Goal: Task Accomplishment & Management: Complete application form

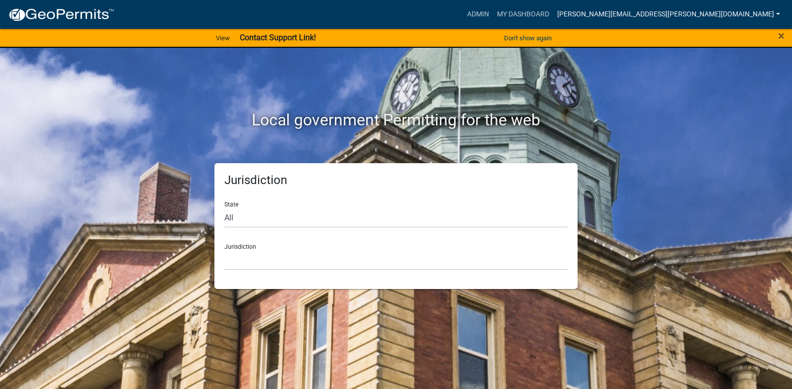
click at [661, 14] on link "[PERSON_NAME][EMAIL_ADDRESS][PERSON_NAME][DOMAIN_NAME]" at bounding box center [668, 14] width 231 height 19
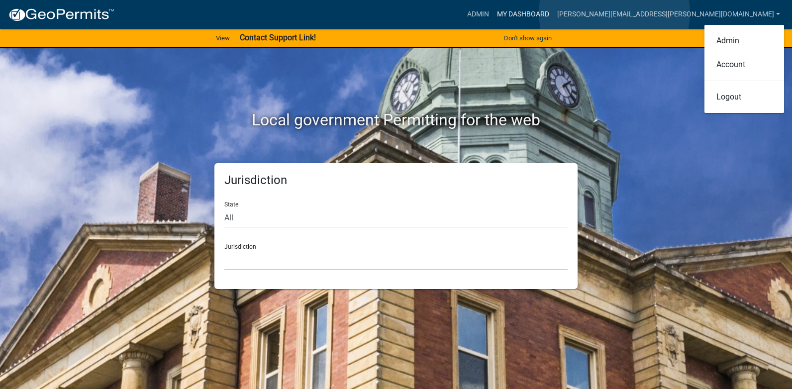
click at [553, 13] on link "My Dashboard" at bounding box center [523, 14] width 60 height 19
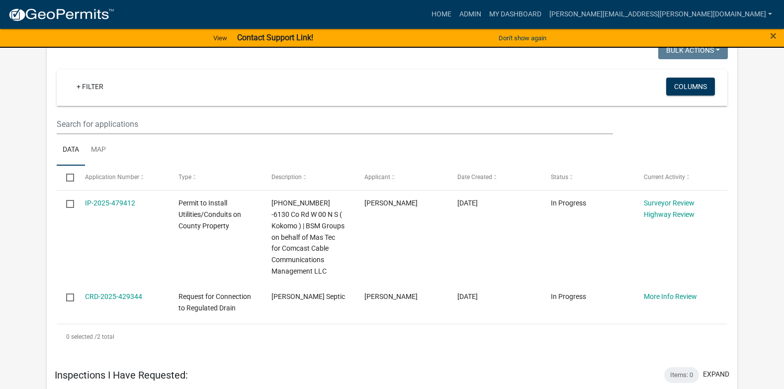
scroll to position [245, 0]
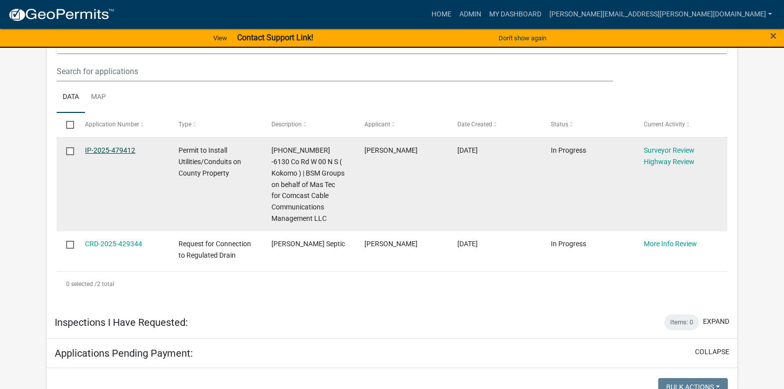
click at [122, 148] on link "IP-2025-479412" at bounding box center [110, 150] width 50 height 8
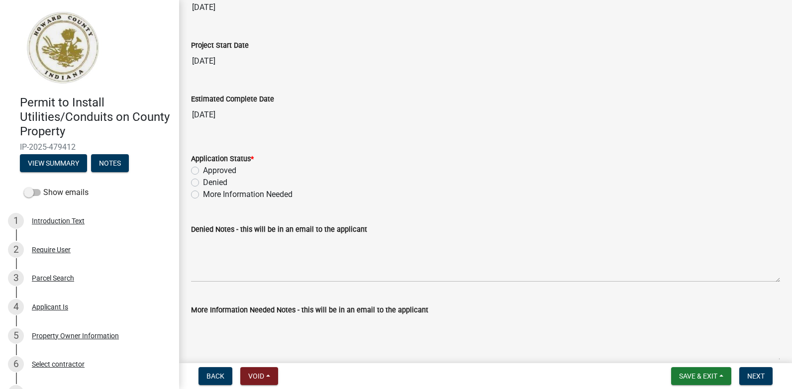
scroll to position [1617, 0]
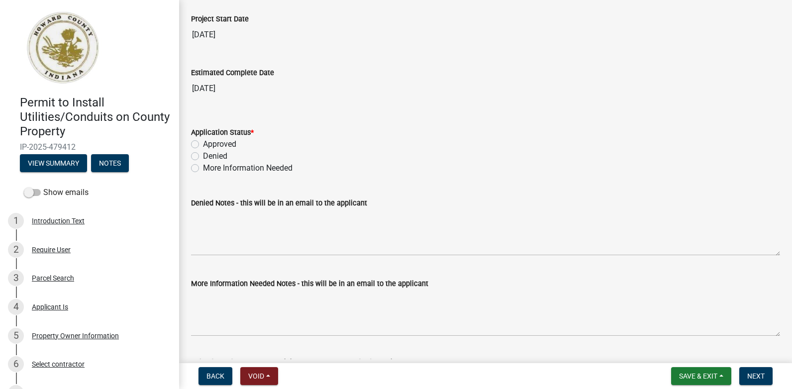
click at [203, 167] on label "More Information Needed" at bounding box center [248, 168] width 90 height 12
click at [203, 167] on input "More Information Needed" at bounding box center [206, 165] width 6 height 6
radio input "true"
click at [200, 264] on div "More Information Needed Notes - this will be in an email to the applicant" at bounding box center [485, 300] width 589 height 73
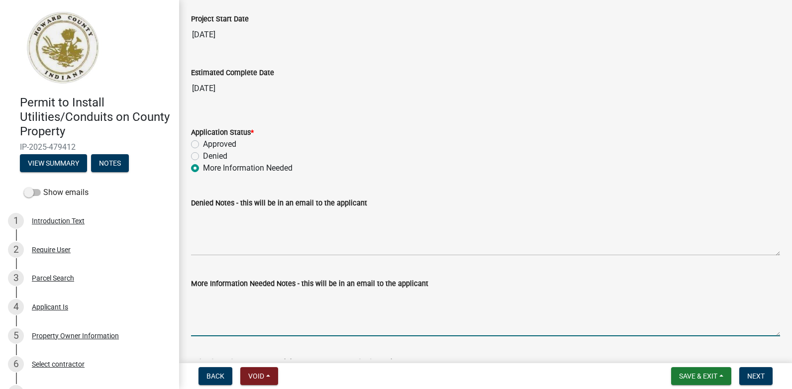
click at [194, 297] on textarea "More Information Needed Notes - this will be in an email to the applicant" at bounding box center [485, 312] width 589 height 47
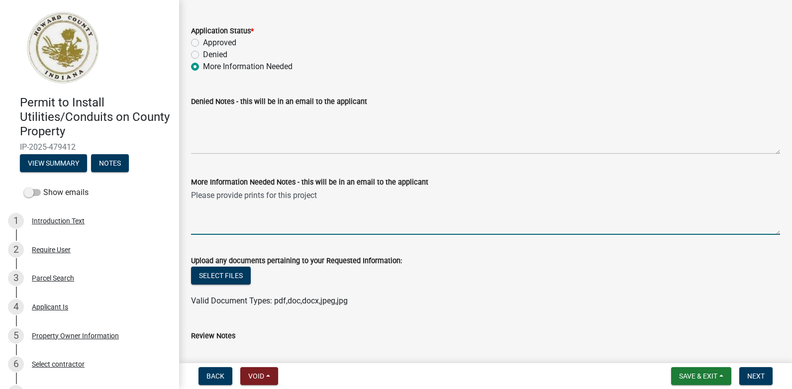
scroll to position [1725, 0]
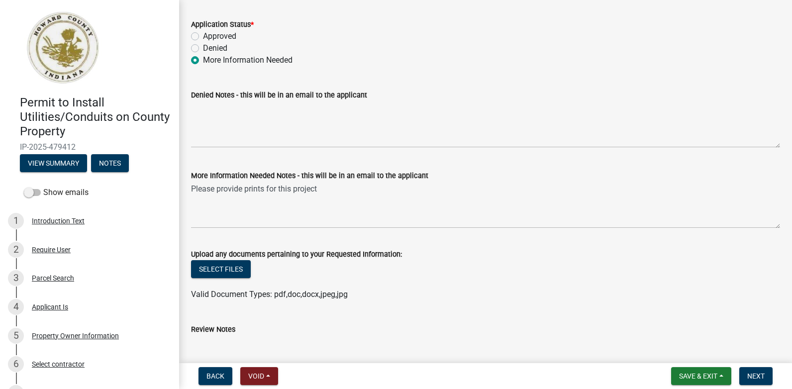
click at [192, 189] on div "More Information Needed Notes - this will be in an email to the applicant Pleas…" at bounding box center [486, 192] width 604 height 73
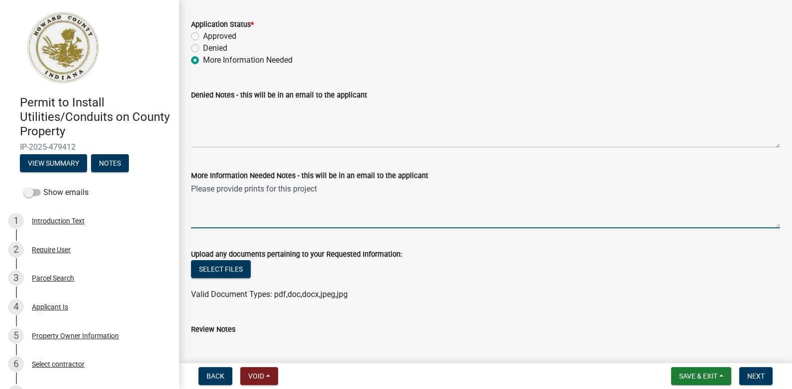
click at [192, 189] on textarea "Please provide prints for this project" at bounding box center [485, 205] width 589 height 47
click at [397, 192] on textarea "Missing attachment - Please provide prints for this project" at bounding box center [485, 205] width 589 height 47
type textarea "Missing attachment - Please provide prints for this project. Thank you."
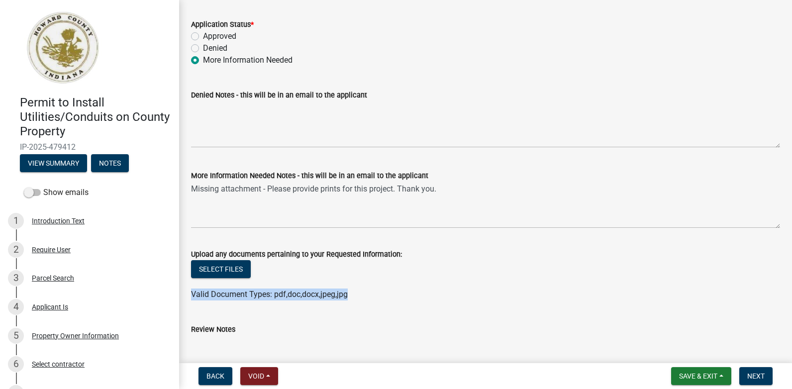
drag, startPoint x: 192, startPoint y: 294, endPoint x: 351, endPoint y: 293, distance: 159.7
click at [351, 293] on div "Valid Document Types: pdf,doc,docx,jpeg,jpg" at bounding box center [486, 294] width 604 height 12
drag, startPoint x: 351, startPoint y: 293, endPoint x: 375, endPoint y: 308, distance: 27.7
click at [375, 308] on wm-data-entity-input "Upload any documents pertaining to your Requested Information: Select files Val…" at bounding box center [485, 272] width 589 height 73
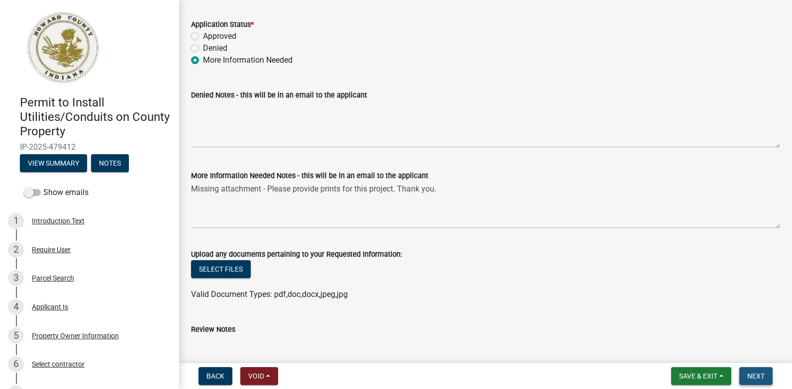
click at [753, 375] on span "Next" at bounding box center [755, 376] width 17 height 8
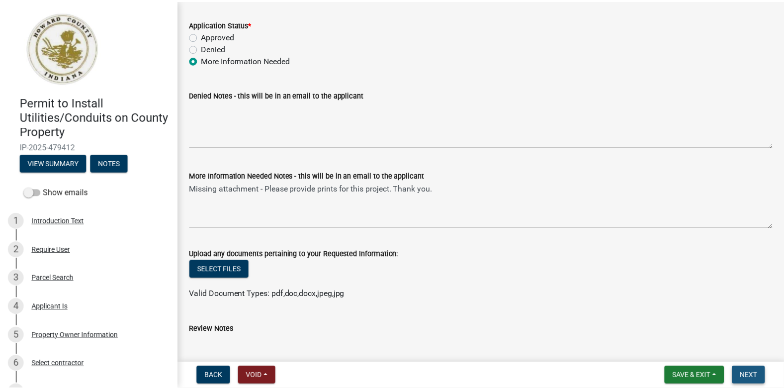
scroll to position [0, 0]
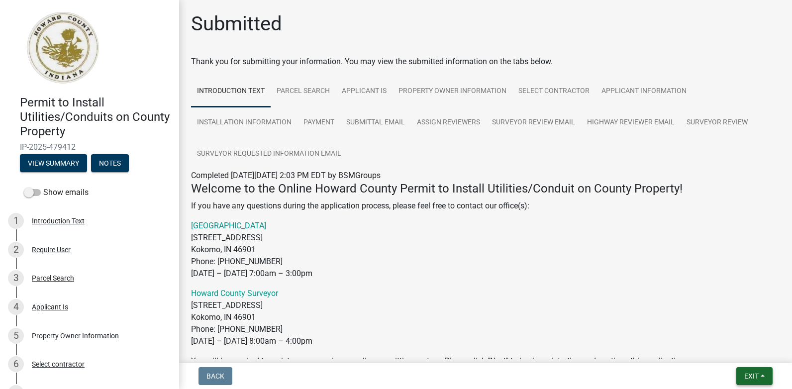
click at [749, 375] on span "Exit" at bounding box center [751, 376] width 14 height 8
click at [714, 348] on button "Save & Exit" at bounding box center [733, 350] width 80 height 24
